Goal: Contribute content: Contribute content

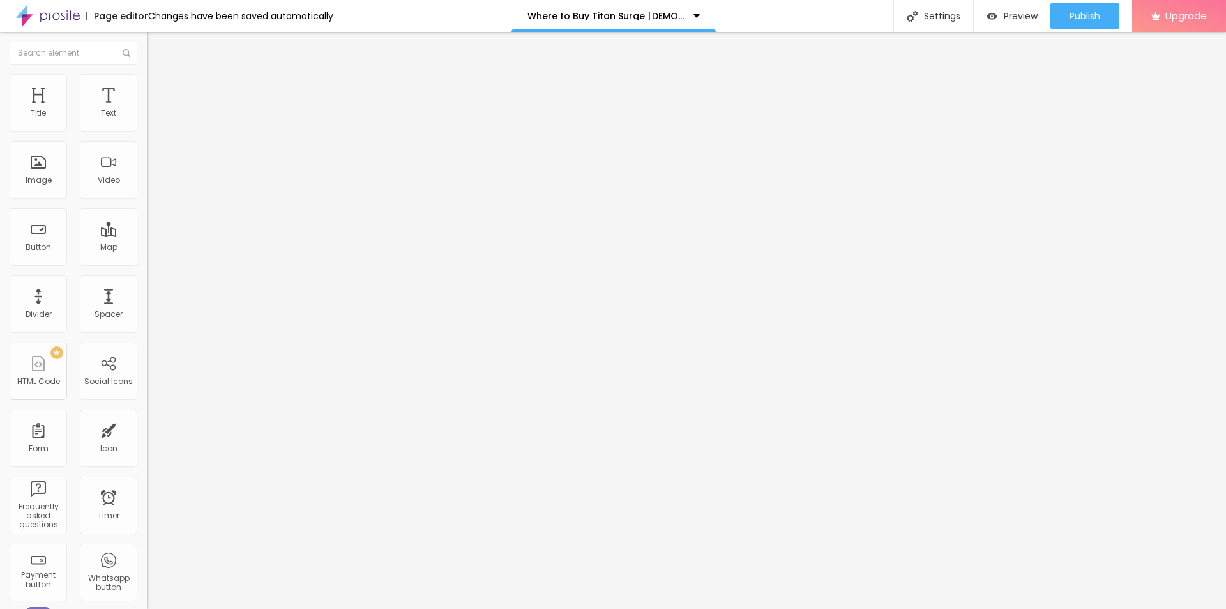
click at [147, 110] on span "Add image" at bounding box center [173, 104] width 52 height 11
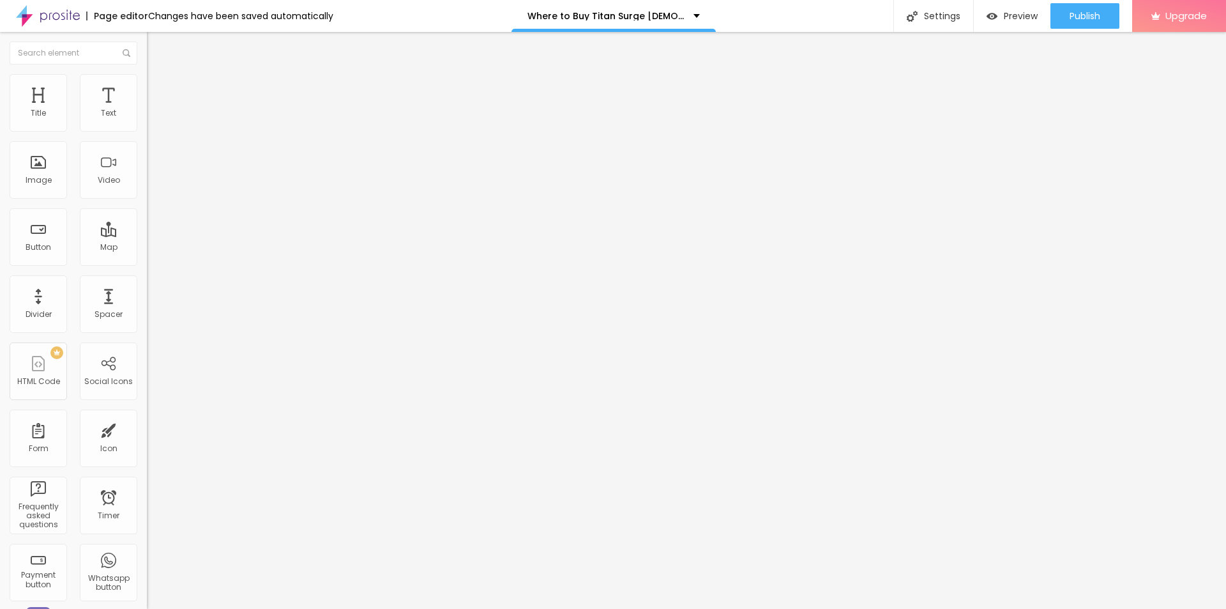
click at [147, 129] on input "text" at bounding box center [223, 122] width 153 height 13
paste input "Titan Surge [DEMOGRAPHIC_DATA][MEDICAL_DATA]"
type input "Titan Surge [DEMOGRAPHIC_DATA][MEDICAL_DATA]"
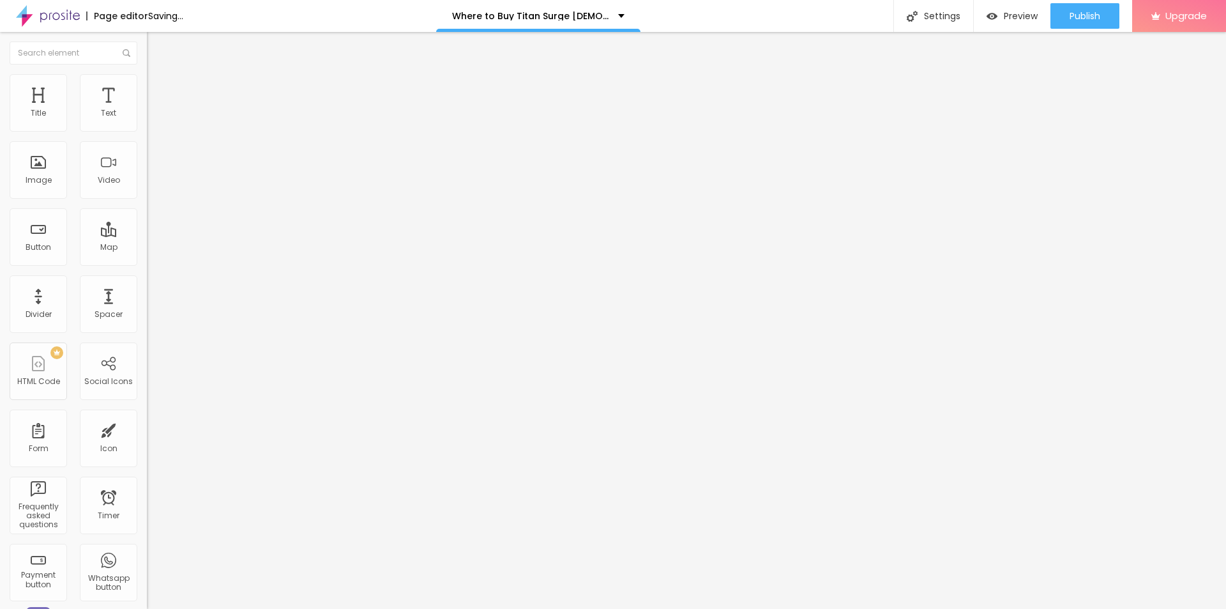
drag, startPoint x: 79, startPoint y: 365, endPoint x: 86, endPoint y: 355, distance: 11.5
click at [147, 292] on div "Open in new tab" at bounding box center [220, 285] width 147 height 14
click at [147, 262] on input "https://" at bounding box center [223, 255] width 153 height 13
paste input "[DOMAIN_NAME][URL][DEMOGRAPHIC_DATA][MEDICAL_DATA]"
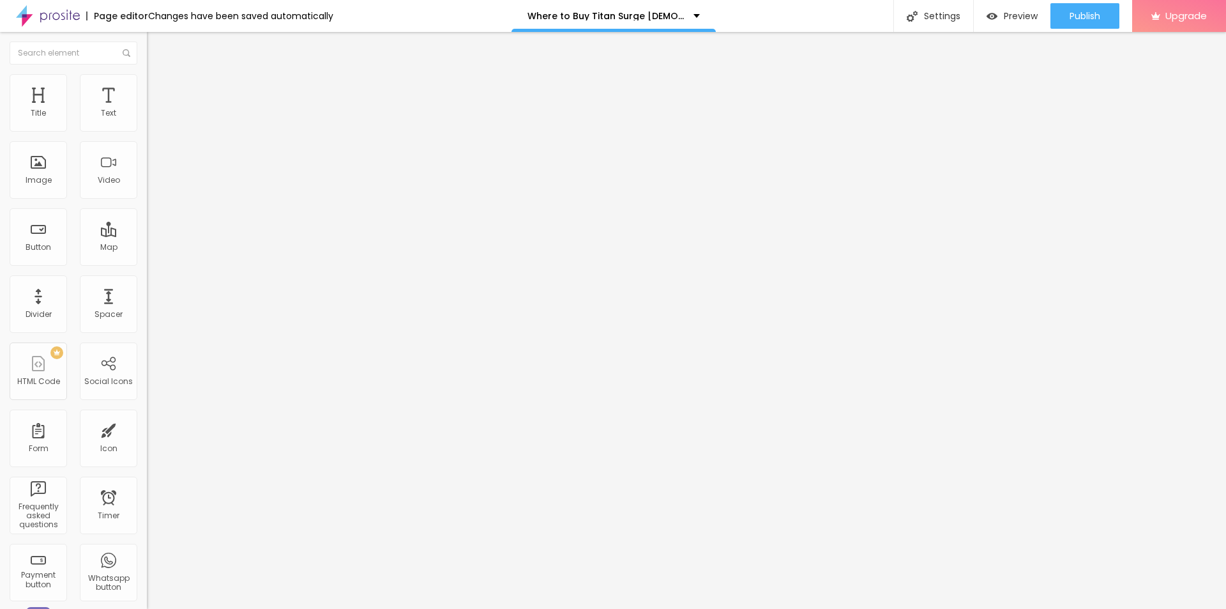
type input "[URL][DOMAIN_NAME][DEMOGRAPHIC_DATA][MEDICAL_DATA]"
click at [147, 77] on ul "Content Style Advanced" at bounding box center [220, 80] width 147 height 38
click at [147, 74] on img at bounding box center [152, 79] width 11 height 11
drag, startPoint x: 128, startPoint y: 133, endPoint x: 105, endPoint y: 136, distance: 23.8
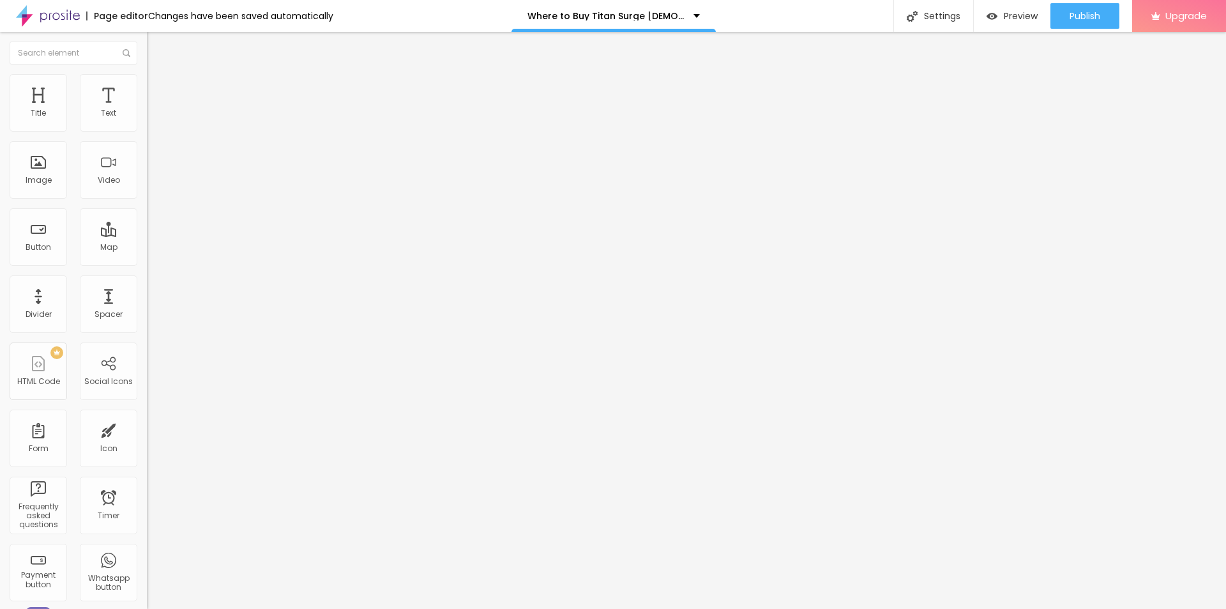
click at [147, 132] on div at bounding box center [220, 126] width 147 height 11
type input "95"
type input "90"
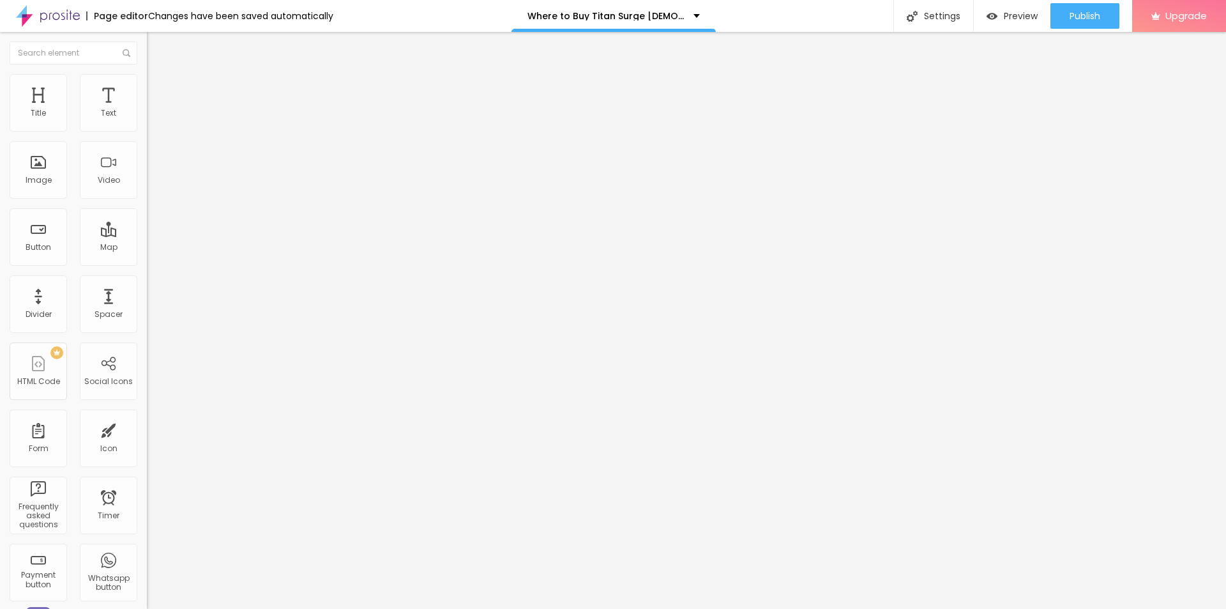
type input "85"
type input "80"
type input "75"
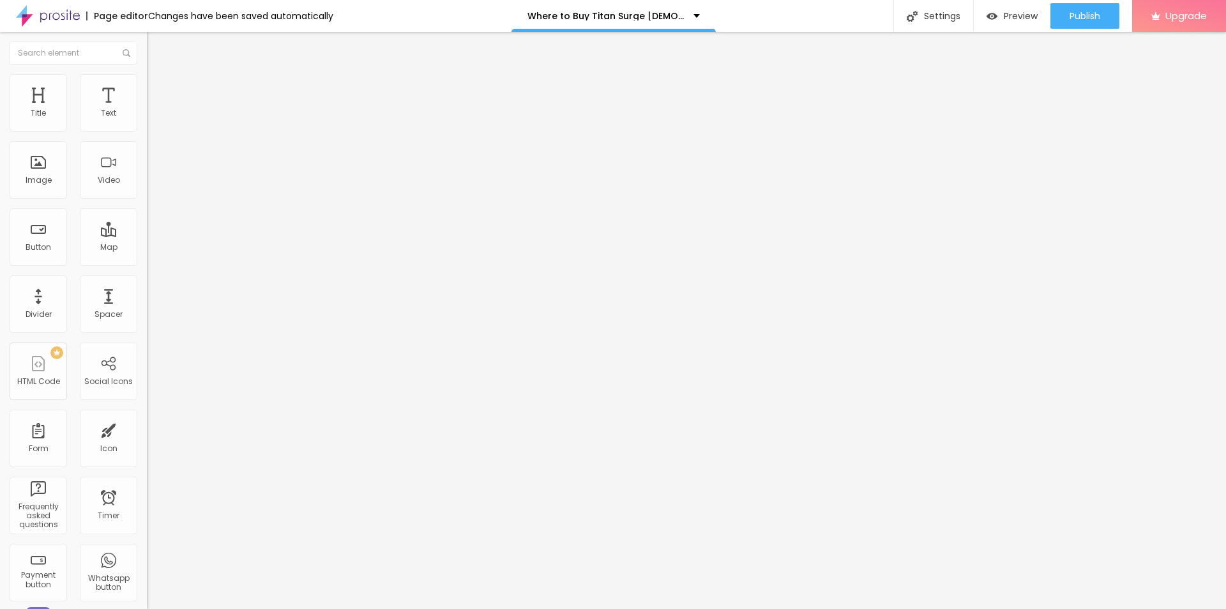
drag, startPoint x: 136, startPoint y: 138, endPoint x: 100, endPoint y: 137, distance: 35.8
type input "75"
click at [147, 131] on input "range" at bounding box center [188, 126] width 82 height 10
click at [153, 184] on icon "button" at bounding box center [155, 181] width 5 height 5
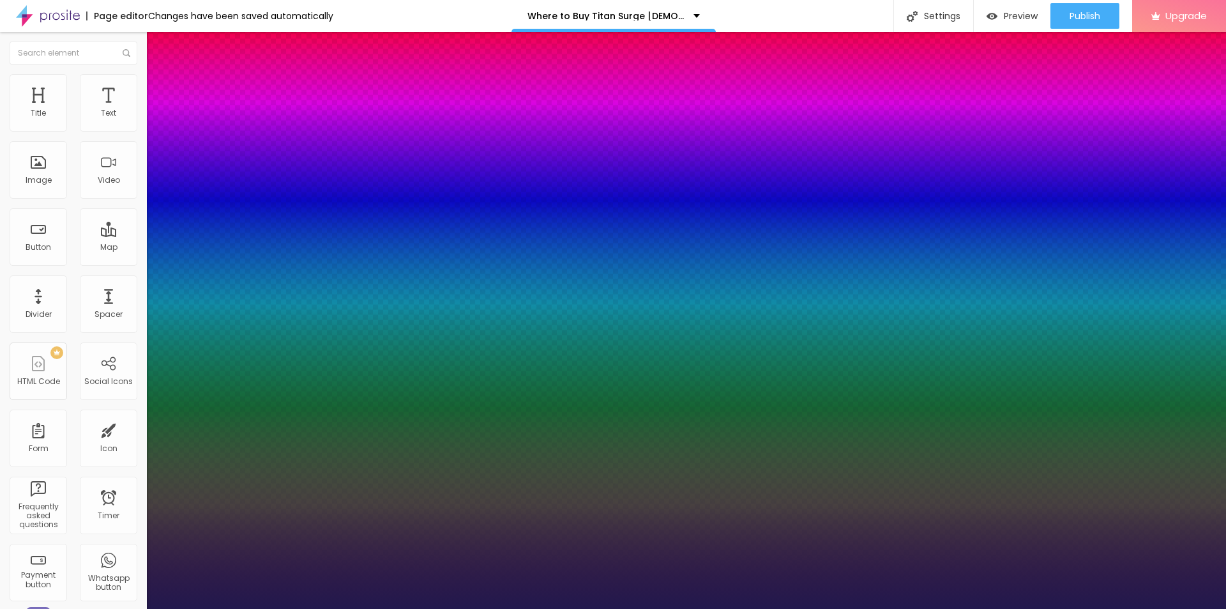
type input "14"
type input "1"
type input "16"
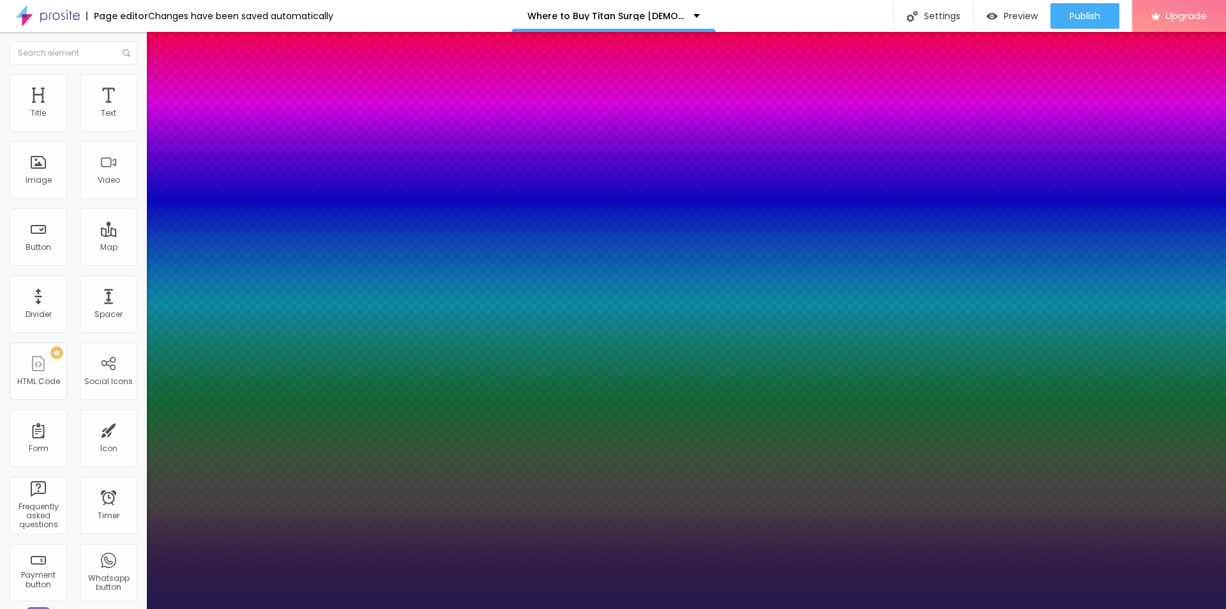
type input "1"
type input "17"
type input "1"
type input "18"
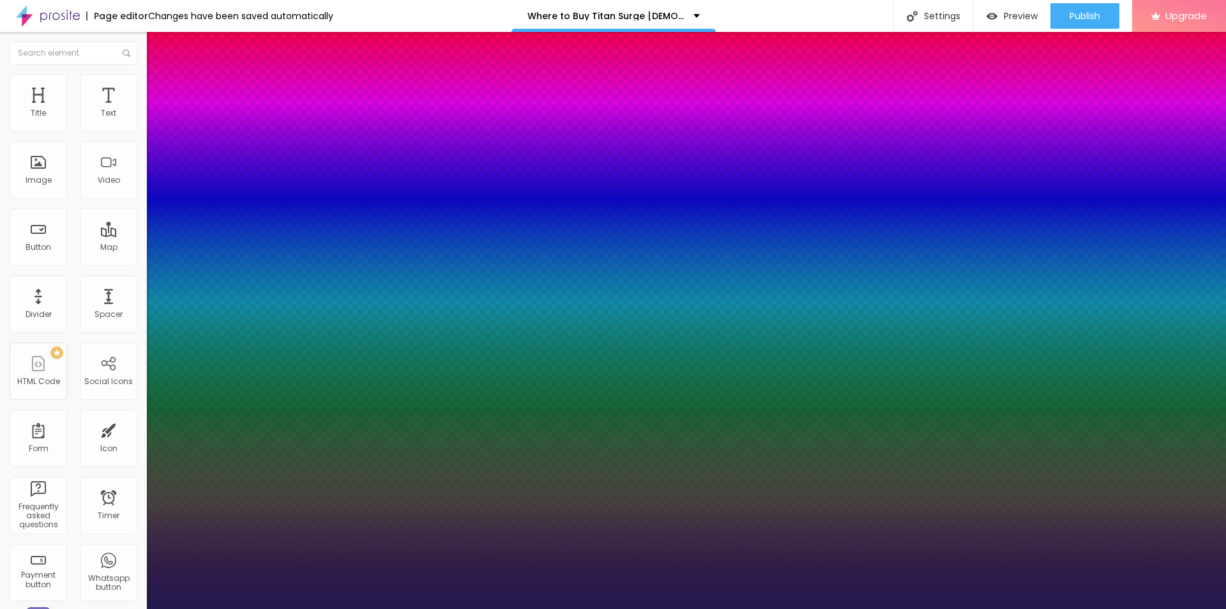
type input "18"
type input "1"
type input "19"
type input "1"
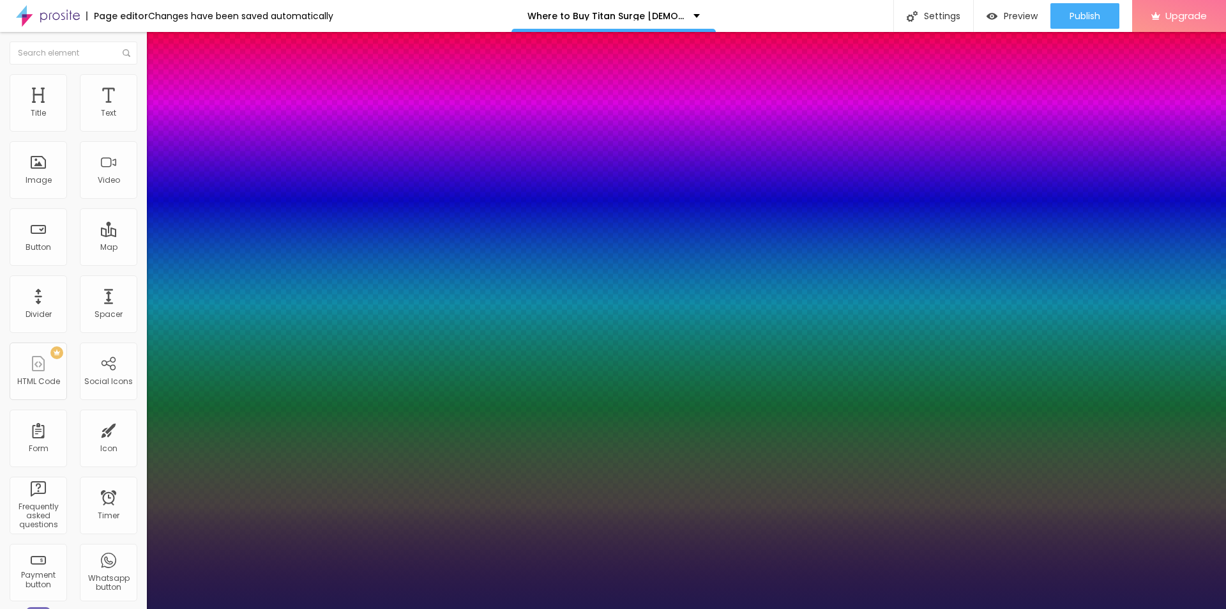
type input "20"
type input "1"
type input "21"
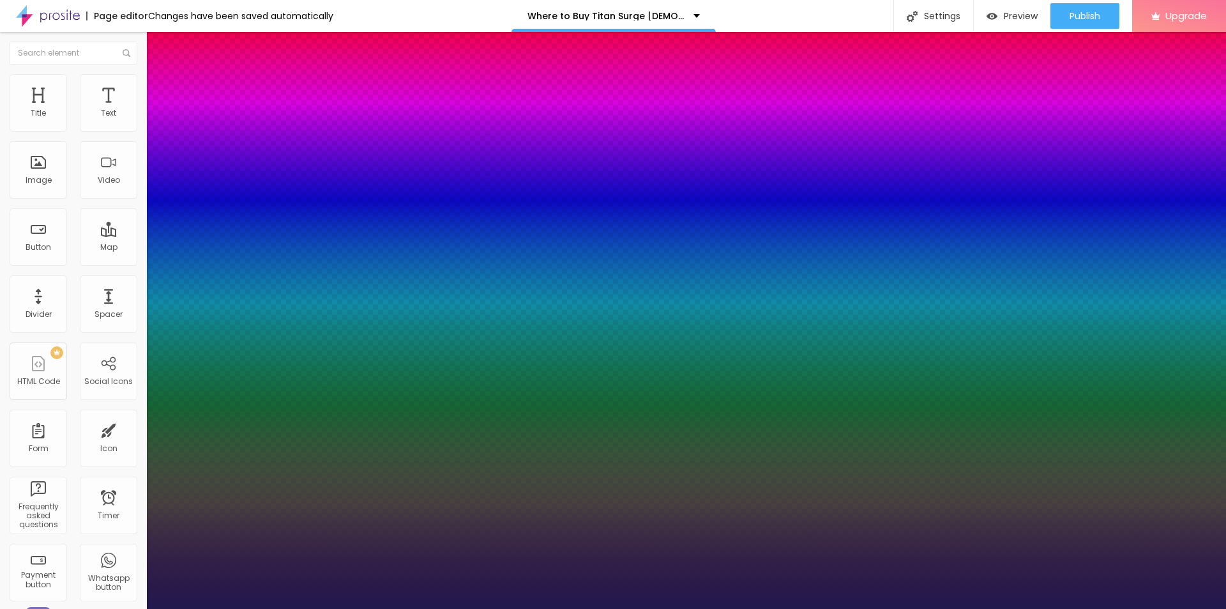
type input "1"
drag, startPoint x: 171, startPoint y: 360, endPoint x: 178, endPoint y: 361, distance: 7.3
type input "21"
click at [492, 608] on div at bounding box center [613, 609] width 1226 height 0
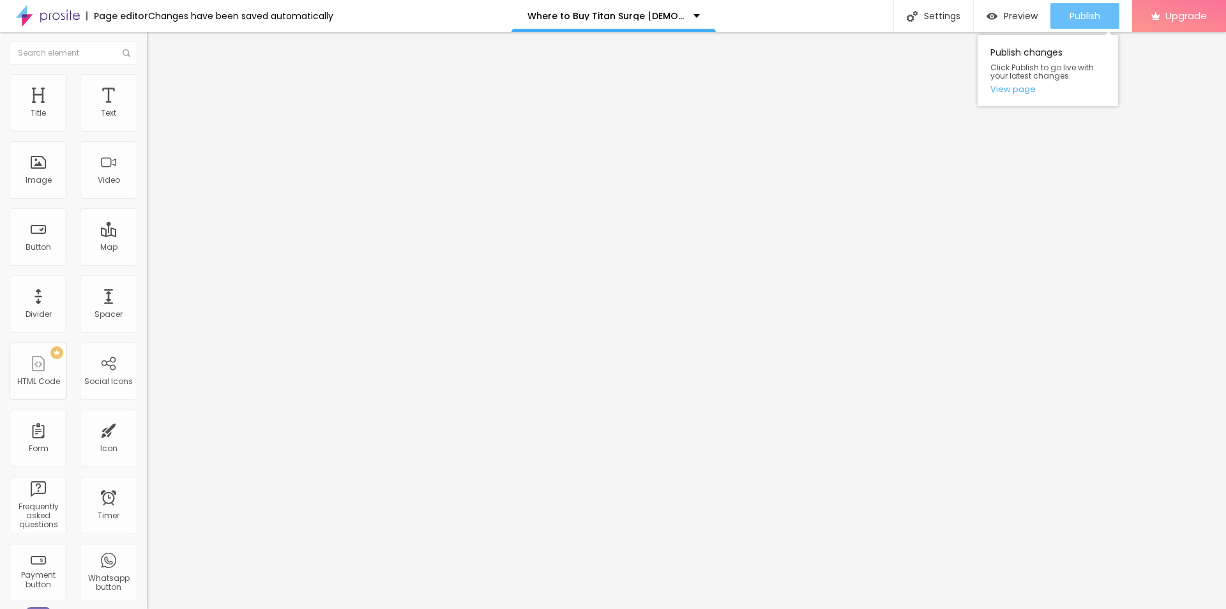
click at [1076, 12] on span "Publish" at bounding box center [1085, 16] width 31 height 10
click at [1010, 93] on link "View page" at bounding box center [1048, 89] width 115 height 8
click at [38, 10] on img at bounding box center [48, 16] width 64 height 32
